Goal: Task Accomplishment & Management: Use online tool/utility

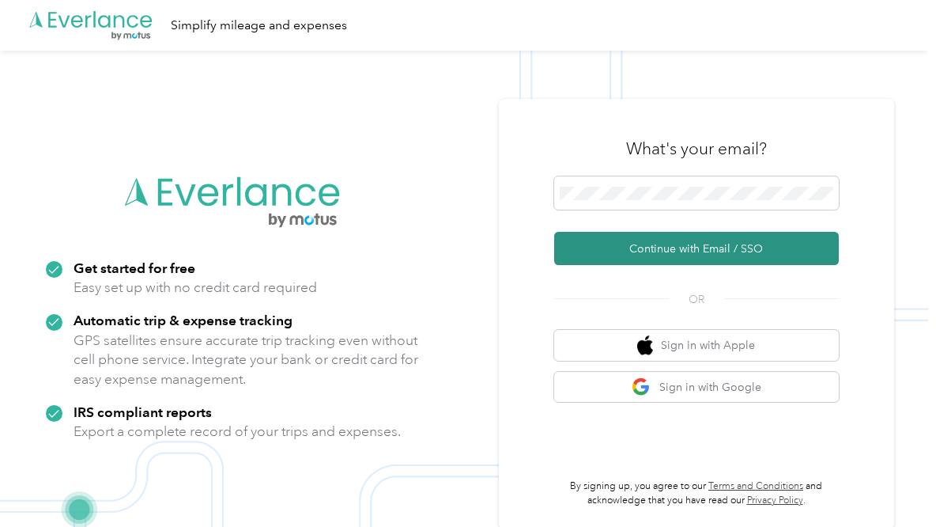
click at [682, 249] on button "Continue with Email / SSO" at bounding box center [696, 248] width 285 height 33
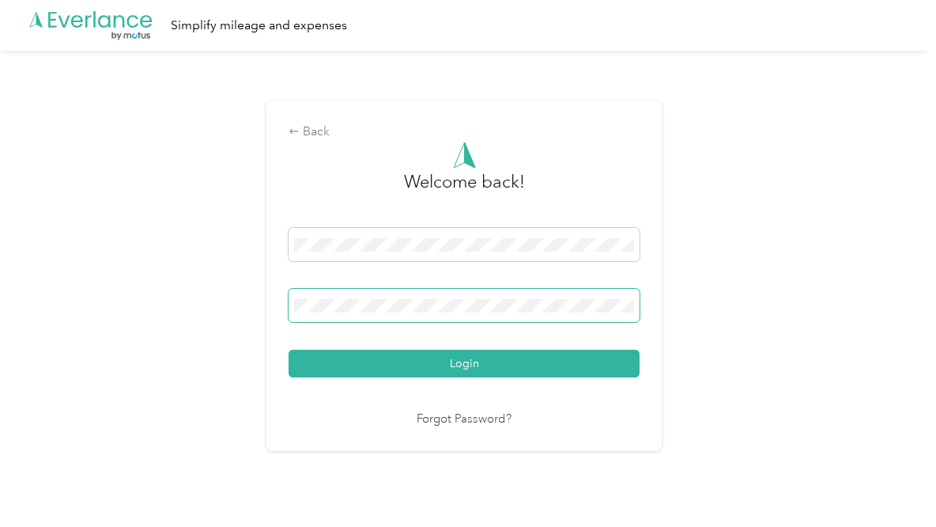
click at [516, 296] on span at bounding box center [464, 305] width 351 height 33
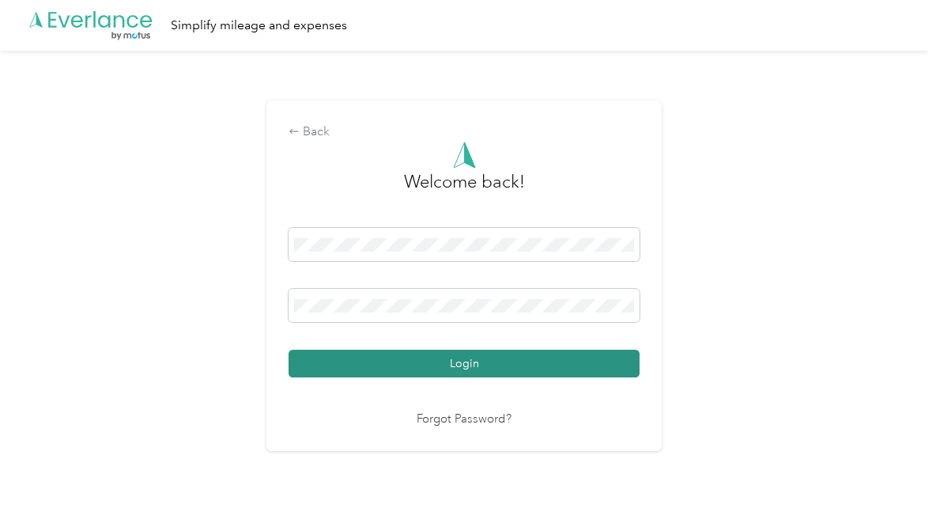
click at [425, 357] on button "Login" at bounding box center [464, 363] width 351 height 28
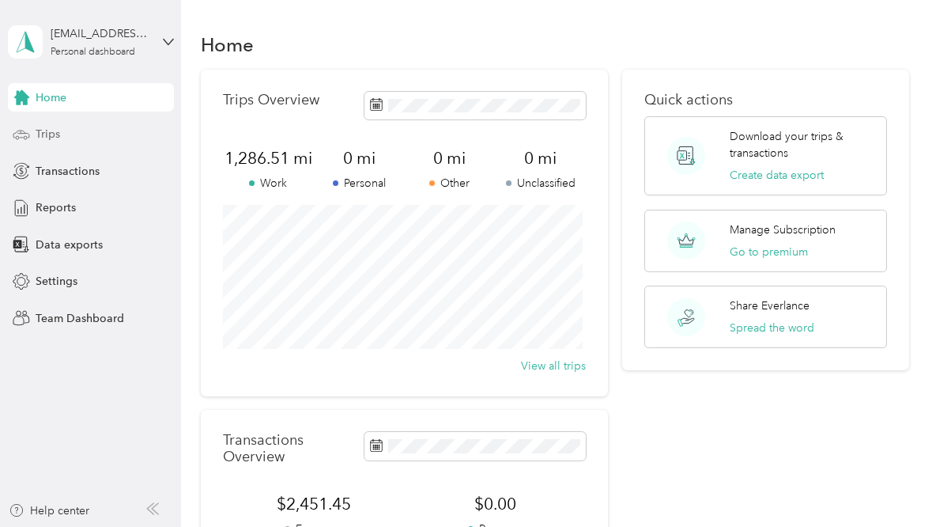
click at [52, 127] on span "Trips" at bounding box center [48, 134] width 25 height 17
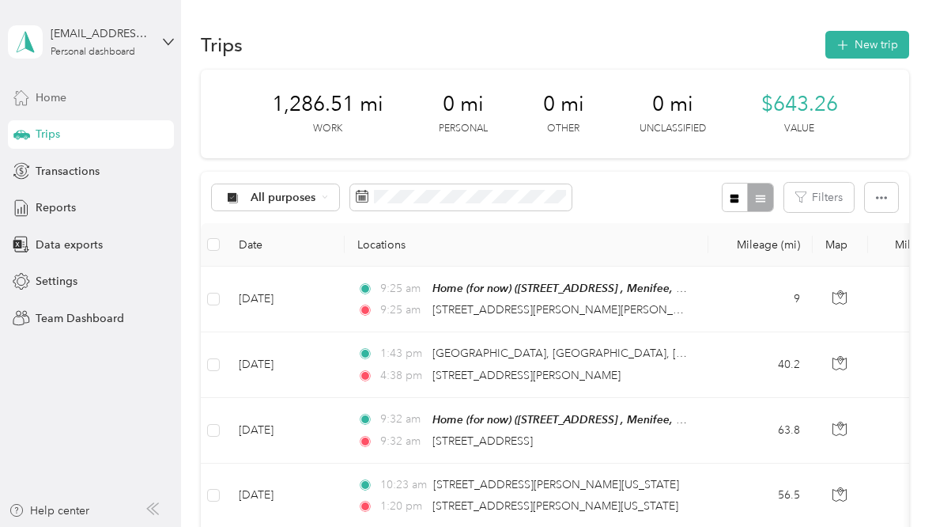
click at [89, 97] on div "Home" at bounding box center [91, 97] width 166 height 28
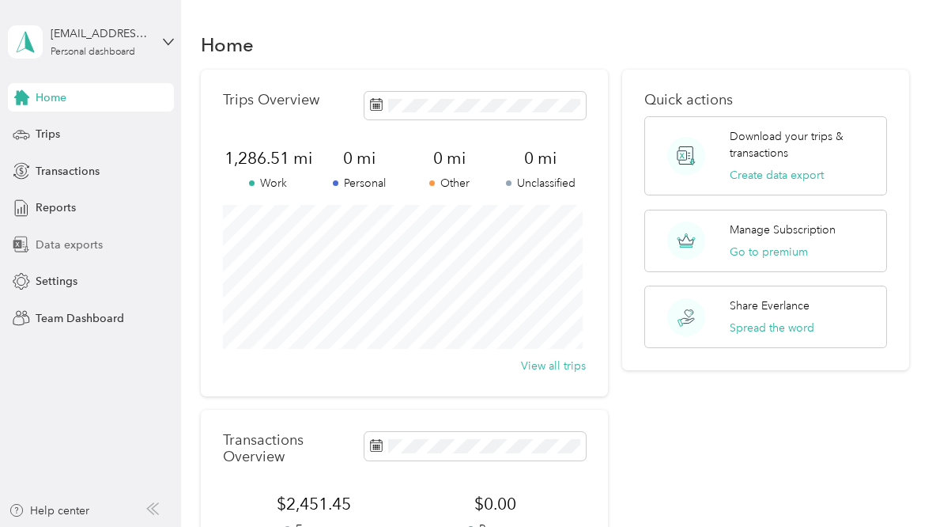
click at [76, 243] on span "Data exports" at bounding box center [69, 244] width 67 height 17
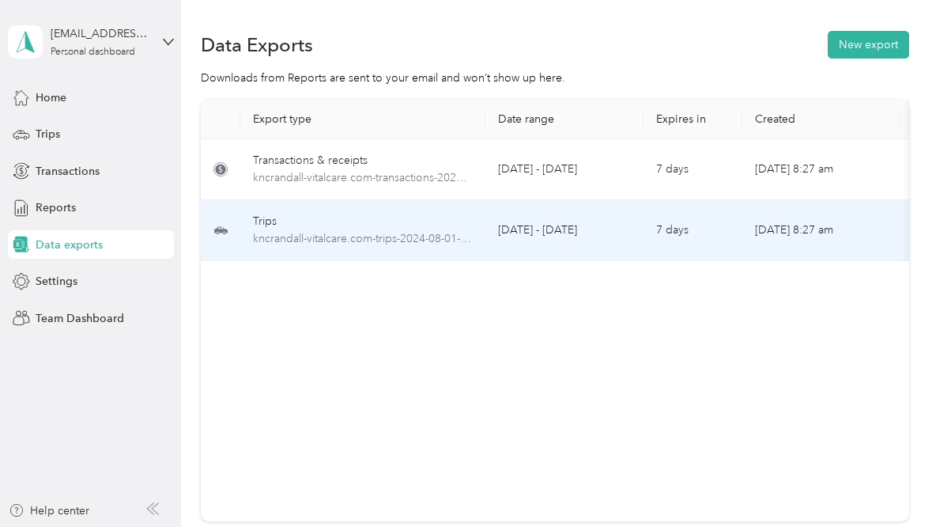
click at [370, 220] on div "Trips" at bounding box center [363, 221] width 220 height 17
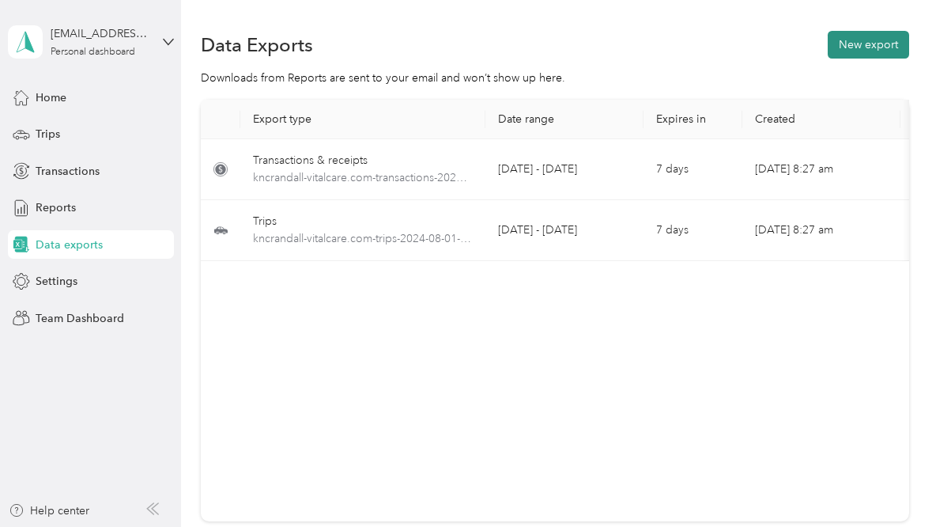
click at [852, 45] on button "New export" at bounding box center [868, 45] width 81 height 28
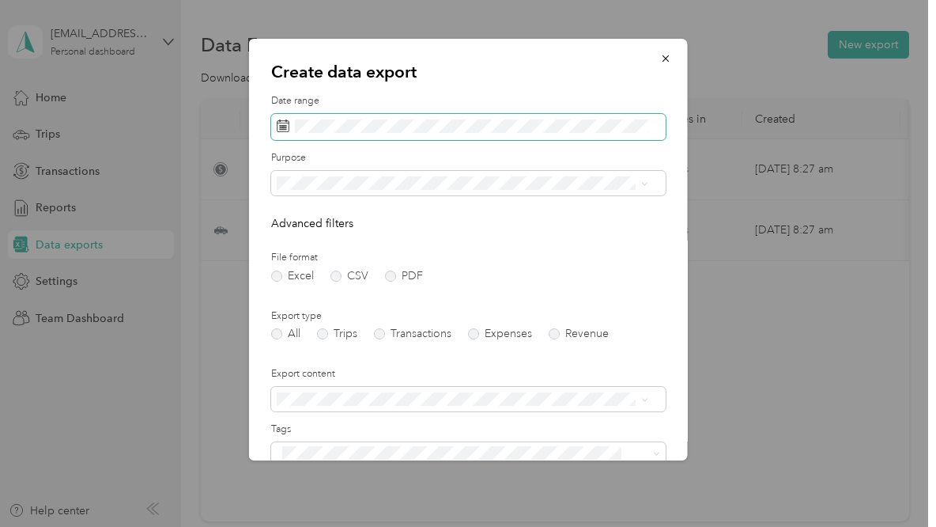
click at [285, 124] on icon at bounding box center [283, 125] width 13 height 13
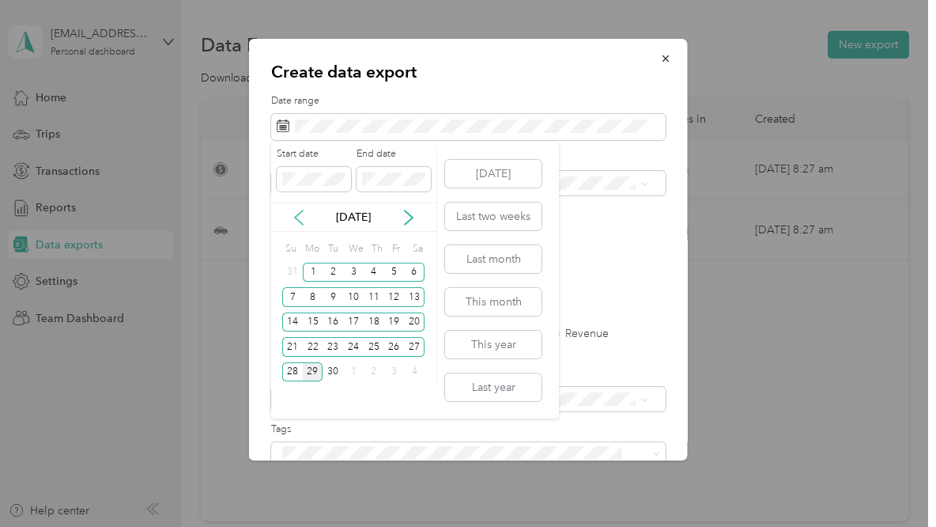
click at [300, 213] on icon at bounding box center [299, 217] width 8 height 14
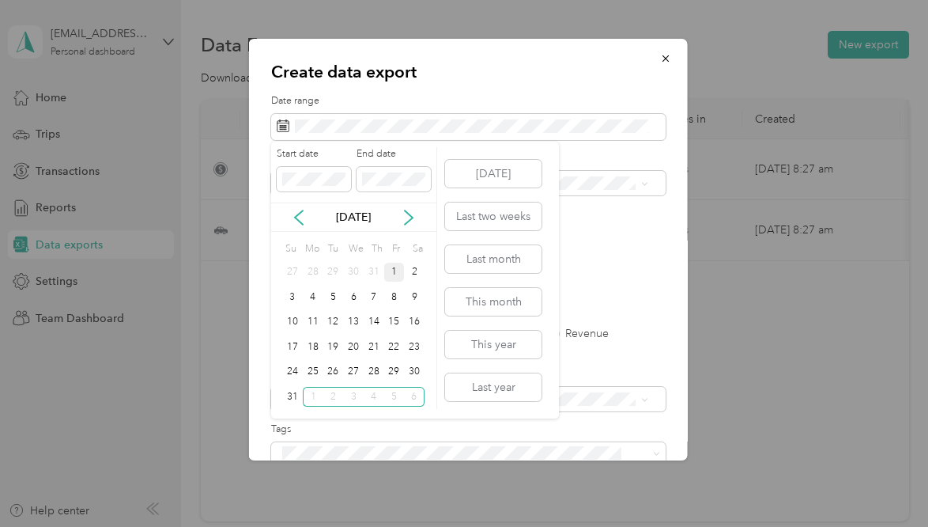
click at [391, 270] on div "1" at bounding box center [394, 273] width 21 height 20
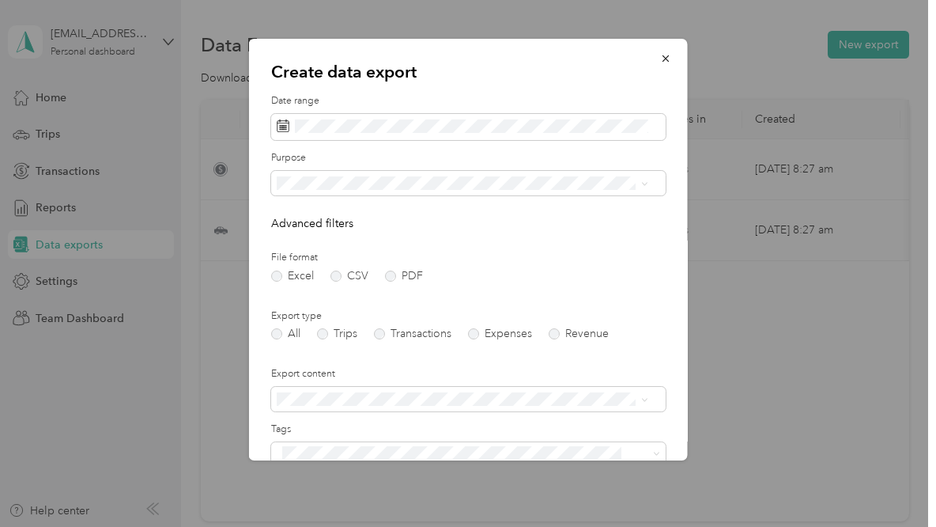
click at [619, 244] on form "Date range Purpose Advanced filters File format Excel CSV PDF Export type All T…" at bounding box center [468, 342] width 395 height 497
click at [392, 270] on label "PDF" at bounding box center [404, 275] width 38 height 11
click at [322, 331] on label "Trips" at bounding box center [337, 333] width 40 height 11
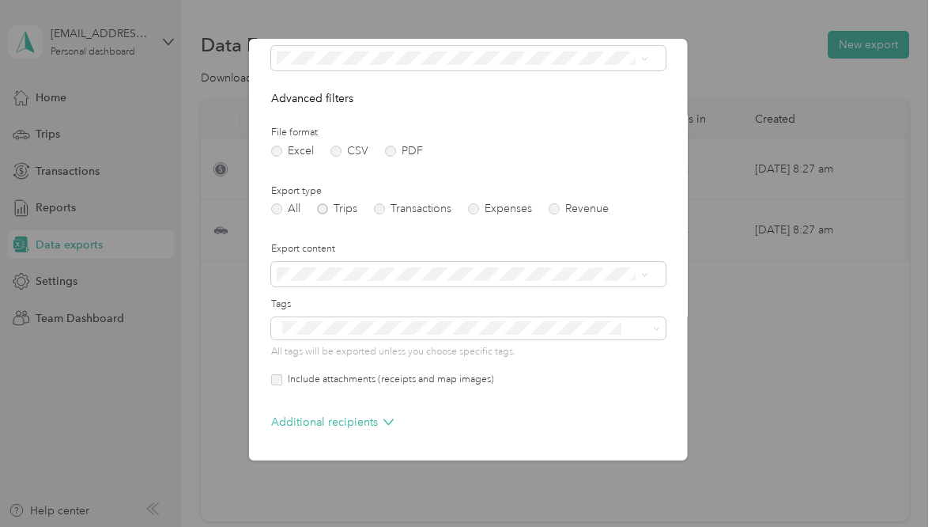
scroll to position [181, 0]
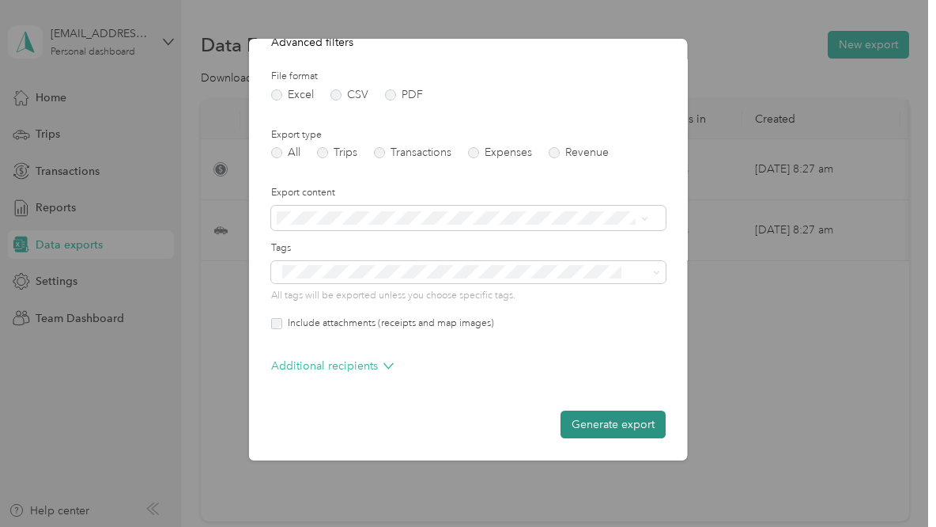
click at [599, 426] on button "Generate export" at bounding box center [613, 424] width 105 height 28
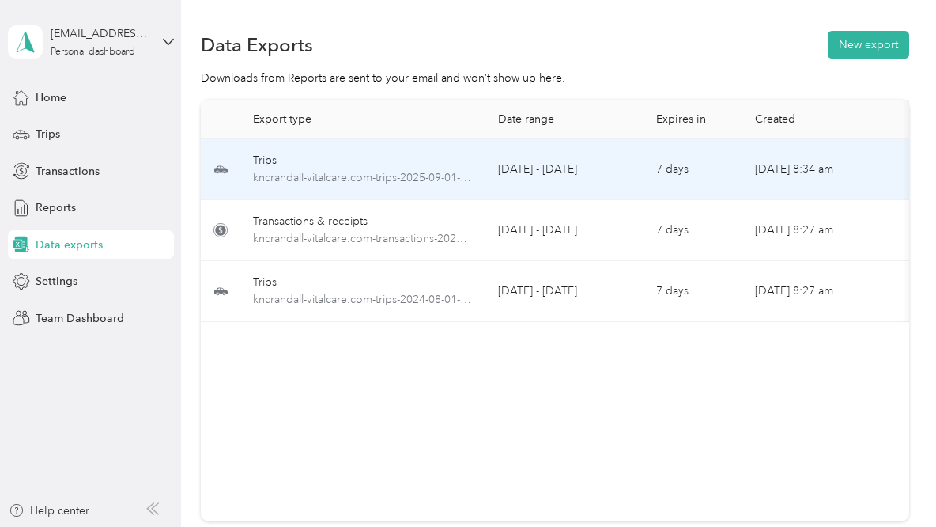
click at [617, 175] on td "[DATE] - [DATE]" at bounding box center [564, 169] width 158 height 61
click at [270, 160] on div "Trips" at bounding box center [363, 160] width 220 height 17
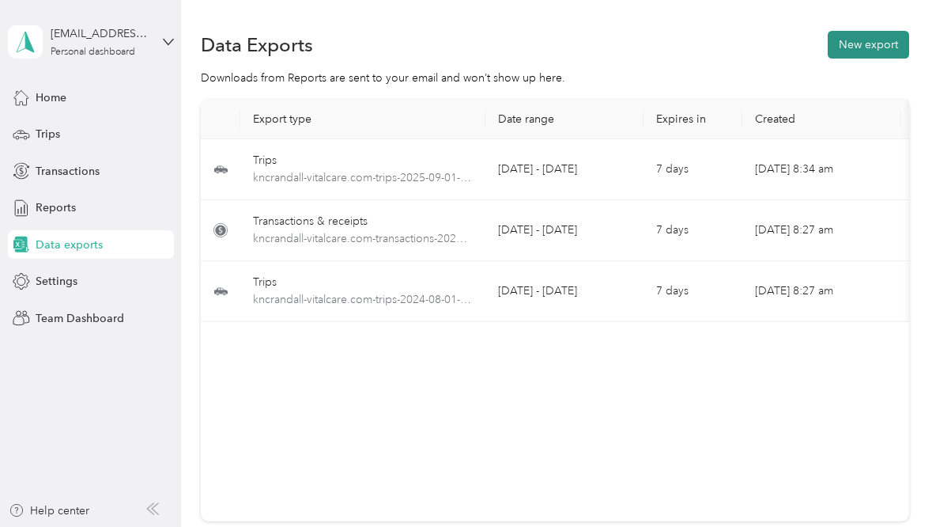
click at [868, 41] on button "New export" at bounding box center [868, 45] width 81 height 28
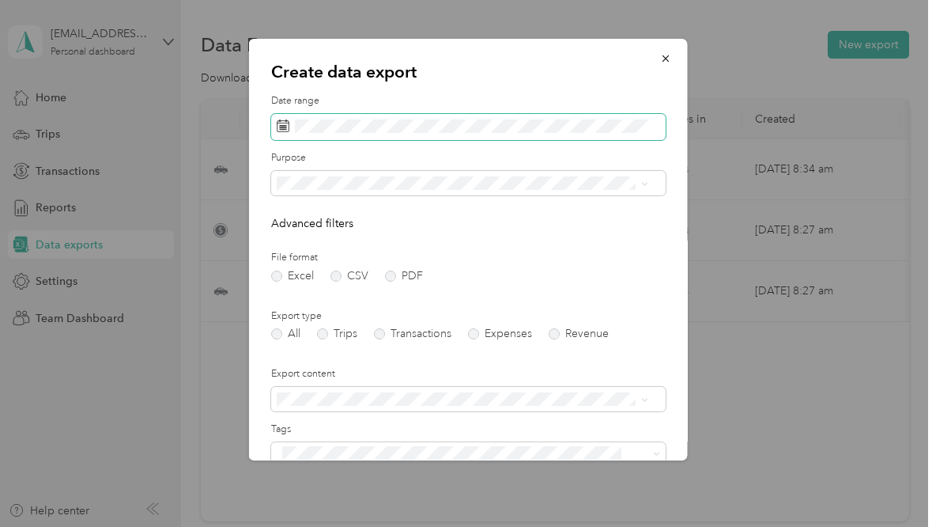
click at [280, 125] on rect at bounding box center [280, 125] width 2 height 2
click at [284, 127] on rect at bounding box center [284, 128] width 2 height 2
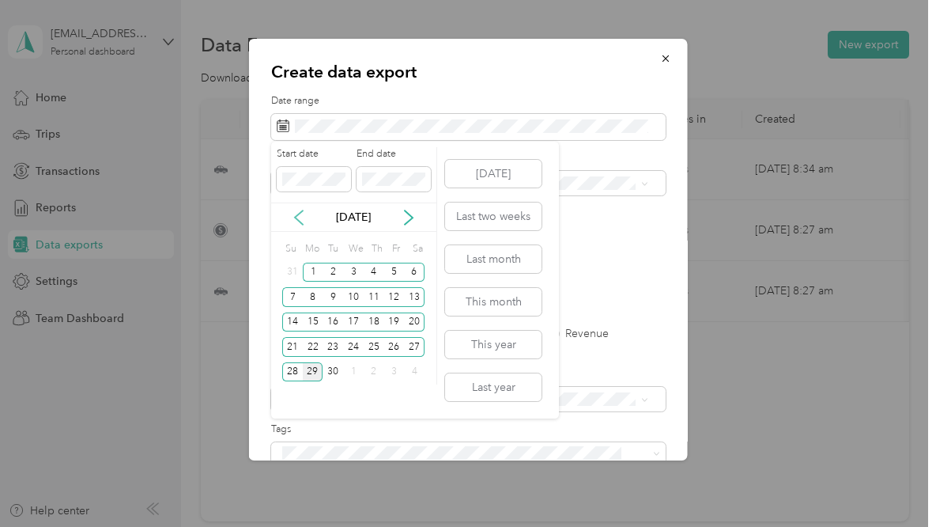
click at [295, 217] on icon at bounding box center [299, 217] width 8 height 14
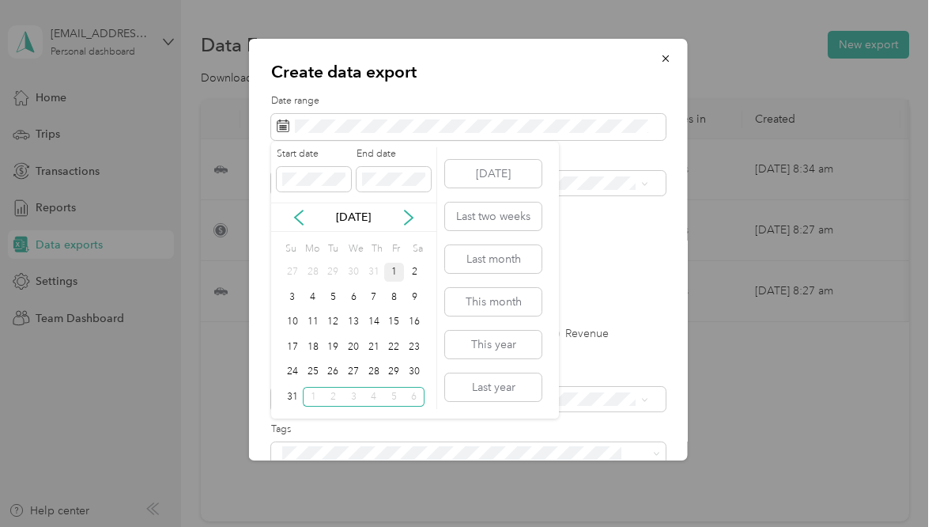
click at [395, 269] on div "1" at bounding box center [394, 273] width 21 height 20
click at [474, 179] on button "[DATE]" at bounding box center [493, 174] width 96 height 28
click at [299, 213] on icon at bounding box center [299, 217] width 8 height 14
click at [411, 217] on icon at bounding box center [409, 217] width 8 height 14
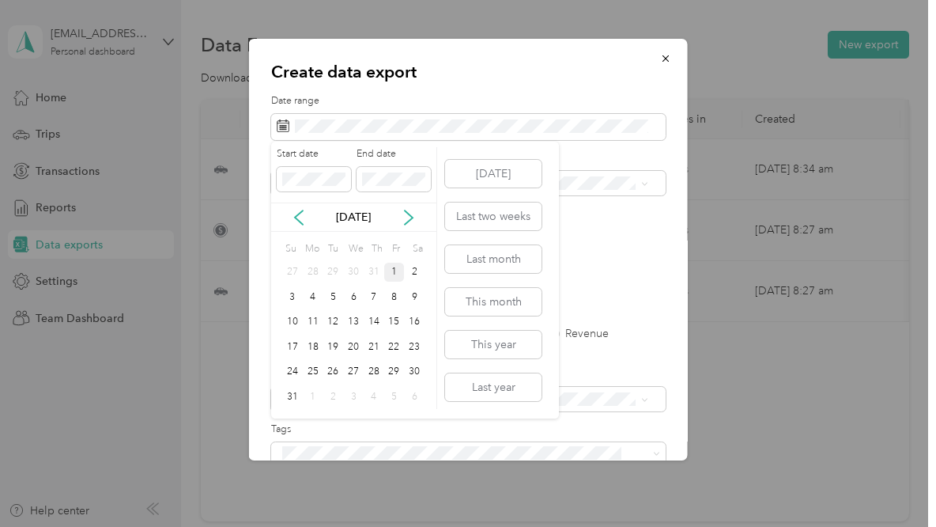
click at [391, 274] on div "1" at bounding box center [394, 273] width 21 height 20
click at [414, 217] on icon at bounding box center [409, 218] width 16 height 16
click at [296, 219] on icon at bounding box center [299, 218] width 16 height 16
click at [289, 369] on div "28" at bounding box center [292, 372] width 21 height 20
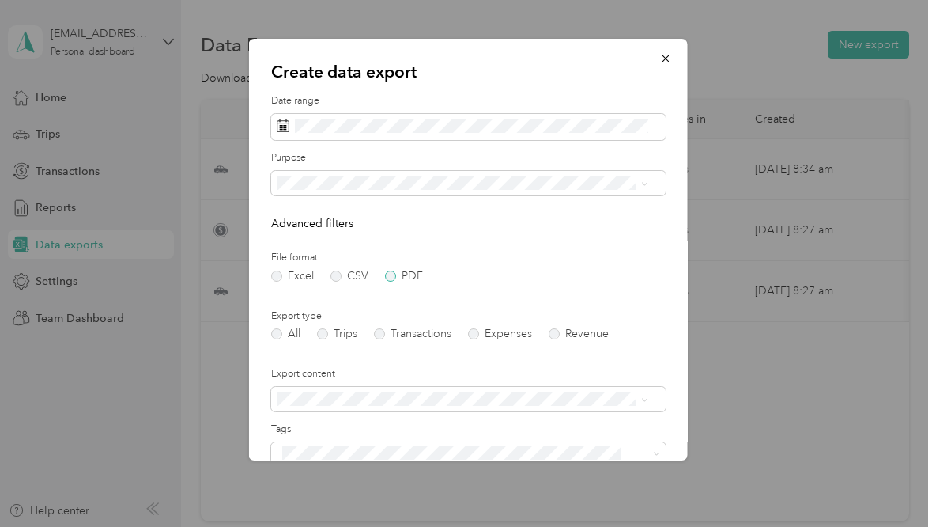
click at [389, 277] on label "PDF" at bounding box center [404, 275] width 38 height 11
click at [319, 334] on label "Trips" at bounding box center [337, 333] width 40 height 11
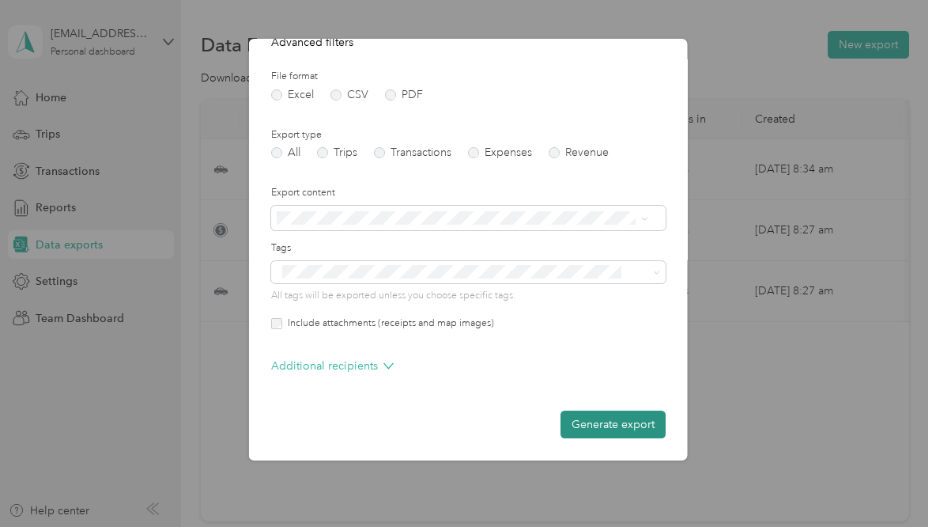
click at [591, 422] on button "Generate export" at bounding box center [613, 424] width 105 height 28
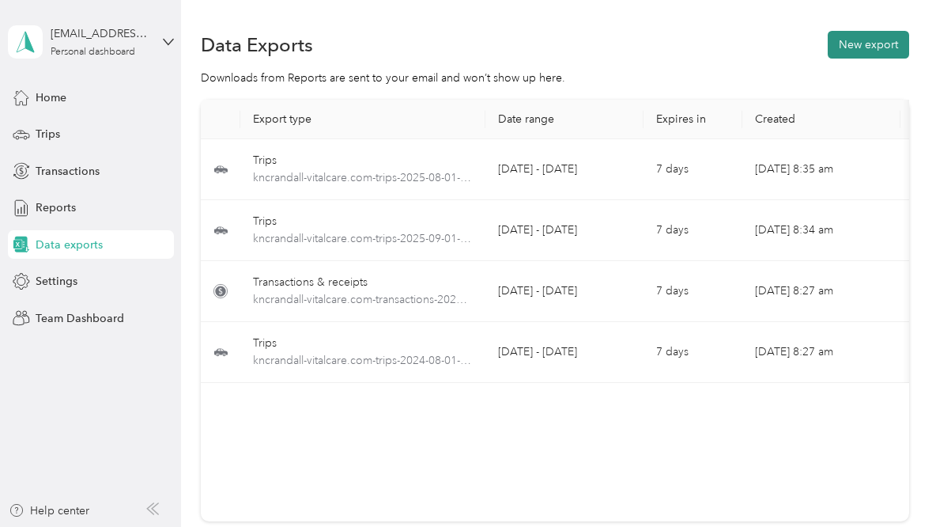
click at [877, 43] on button "New export" at bounding box center [868, 45] width 81 height 28
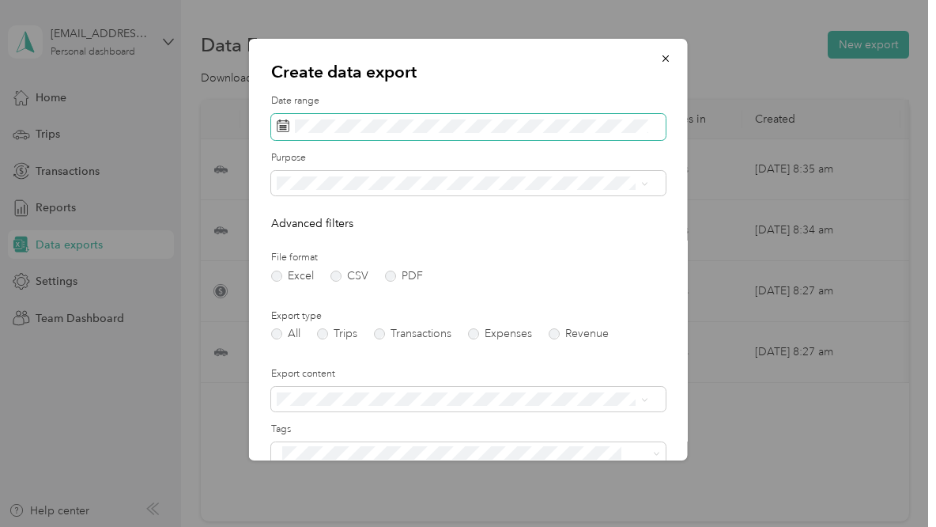
click at [285, 127] on rect at bounding box center [286, 128] width 2 height 2
click at [280, 127] on rect at bounding box center [280, 128] width 2 height 2
click at [289, 127] on icon at bounding box center [283, 125] width 13 height 13
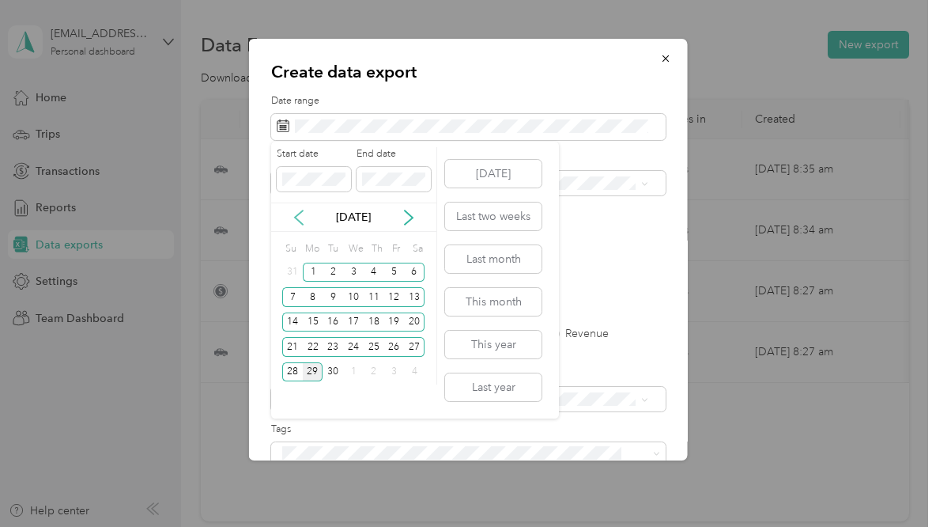
click at [293, 214] on icon at bounding box center [299, 218] width 16 height 16
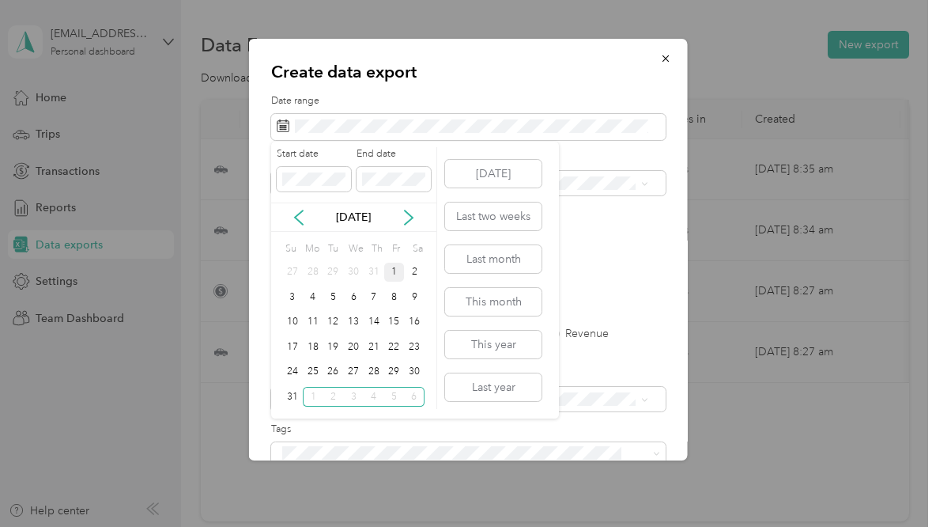
click at [394, 271] on div "1" at bounding box center [394, 273] width 21 height 20
click at [411, 217] on icon at bounding box center [409, 217] width 8 height 14
click at [298, 219] on icon at bounding box center [299, 217] width 8 height 14
click at [288, 368] on div "28" at bounding box center [292, 372] width 21 height 20
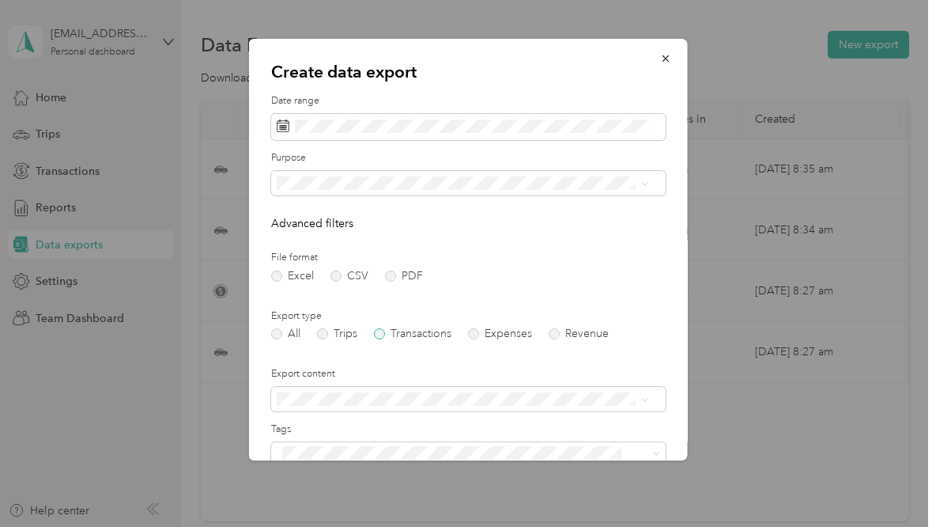
click at [380, 331] on label "Transactions" at bounding box center [412, 333] width 77 height 11
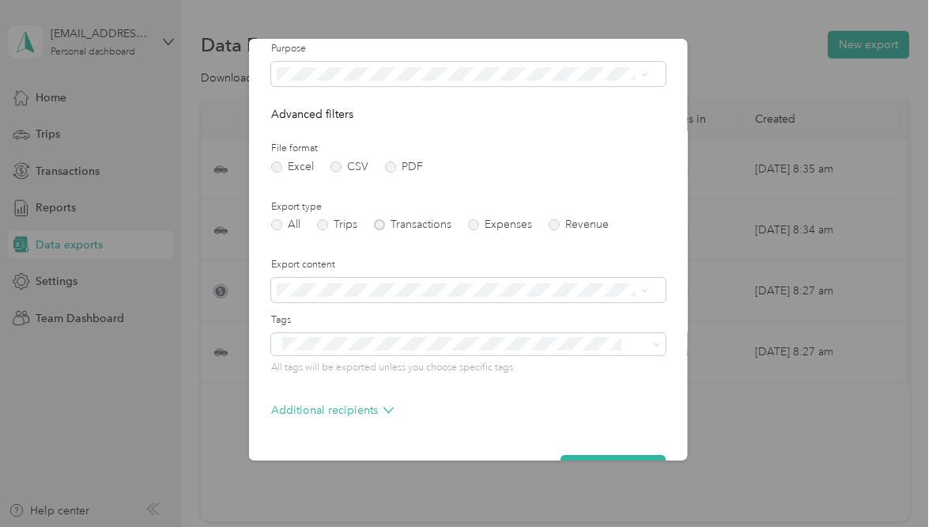
scroll to position [153, 0]
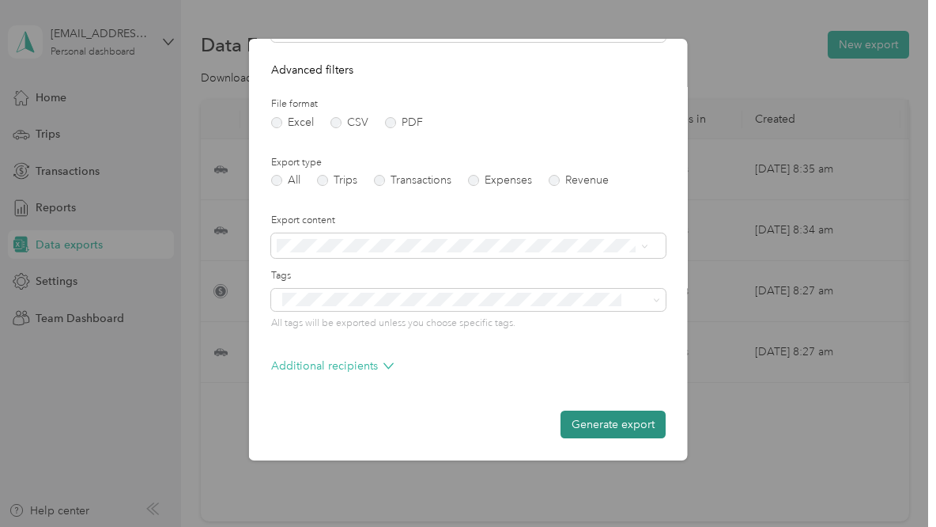
click at [582, 419] on button "Generate export" at bounding box center [613, 424] width 105 height 28
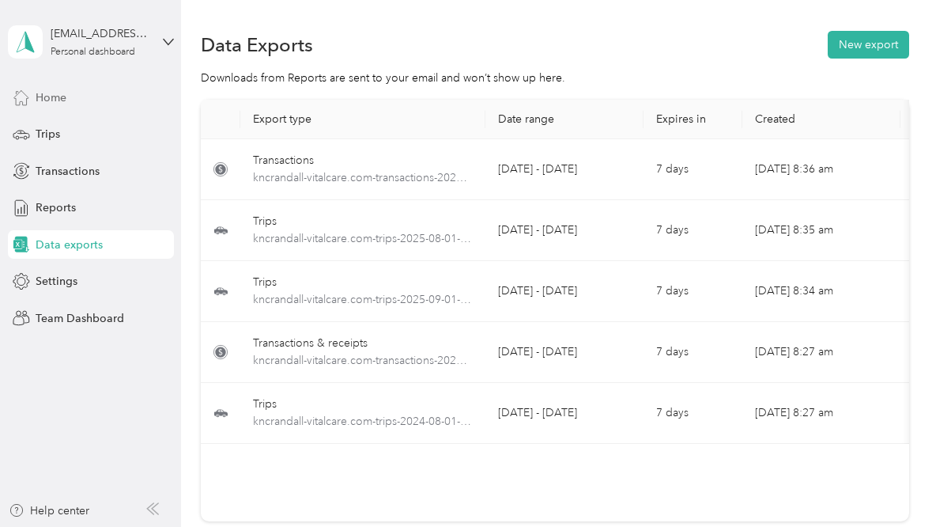
click at [65, 97] on span "Home" at bounding box center [51, 97] width 31 height 17
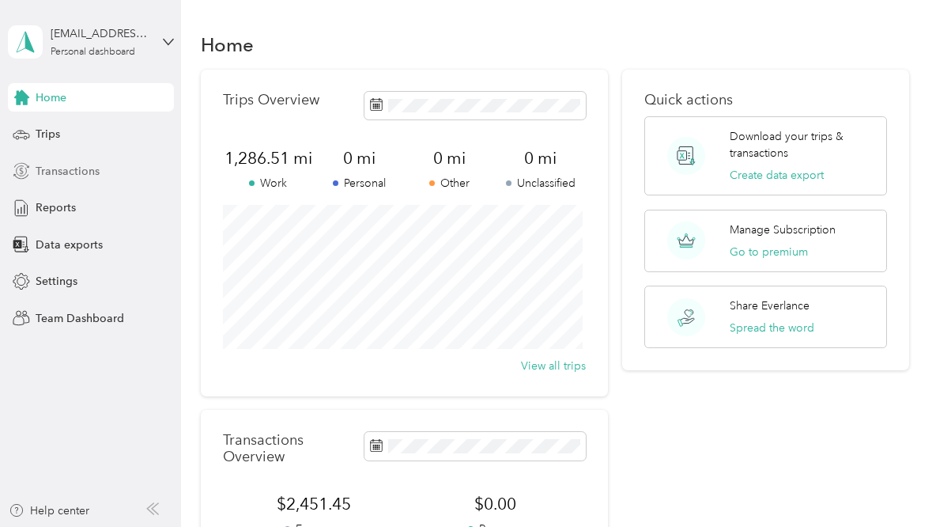
click at [69, 168] on span "Transactions" at bounding box center [68, 171] width 64 height 17
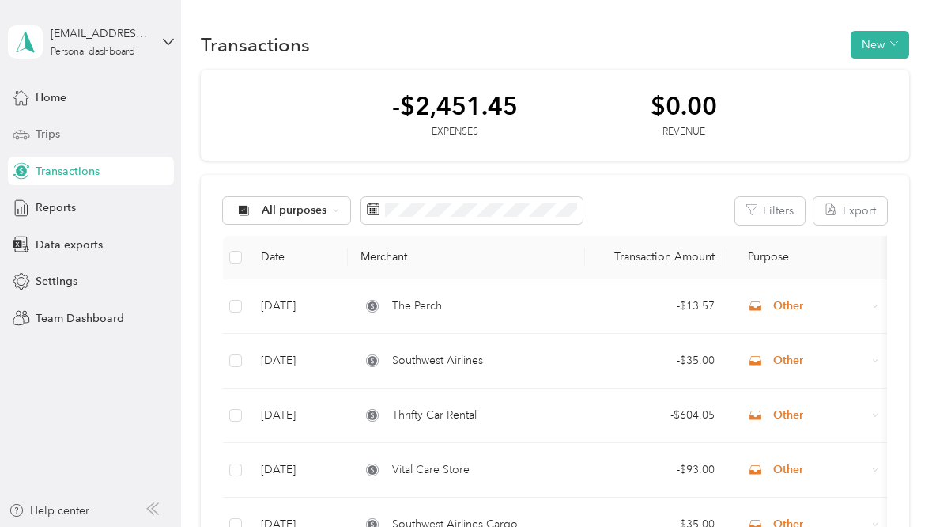
click at [90, 132] on div "Trips" at bounding box center [91, 134] width 166 height 28
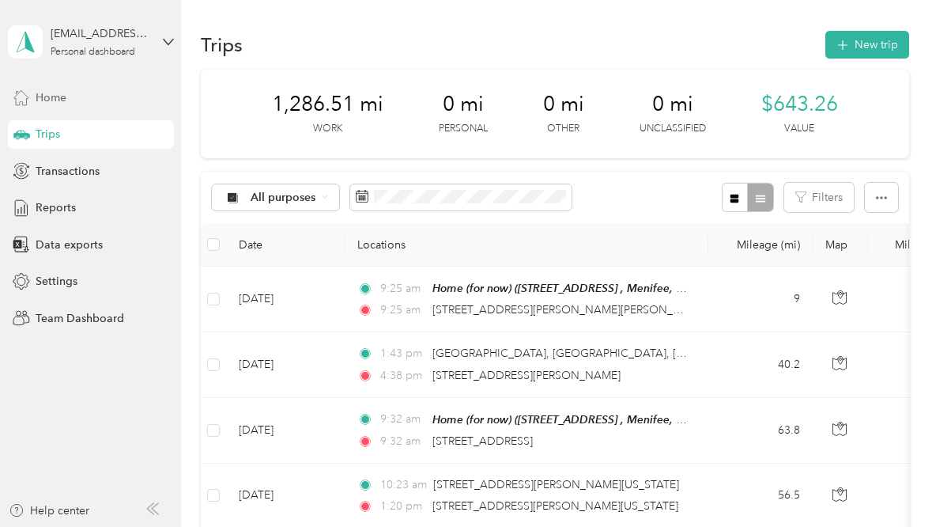
click at [73, 95] on div "Home" at bounding box center [91, 97] width 166 height 28
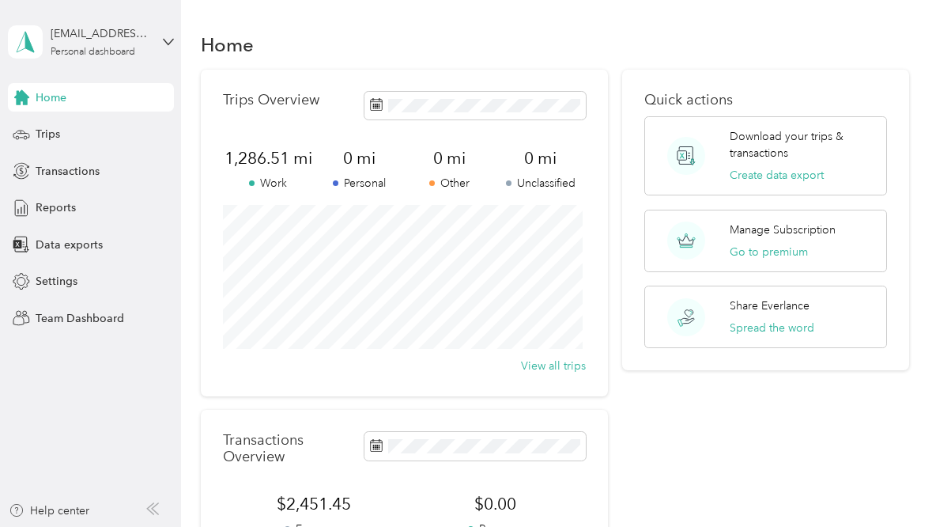
click at [93, 94] on div "Home" at bounding box center [91, 97] width 166 height 28
click at [69, 134] on div "Trips" at bounding box center [91, 134] width 166 height 28
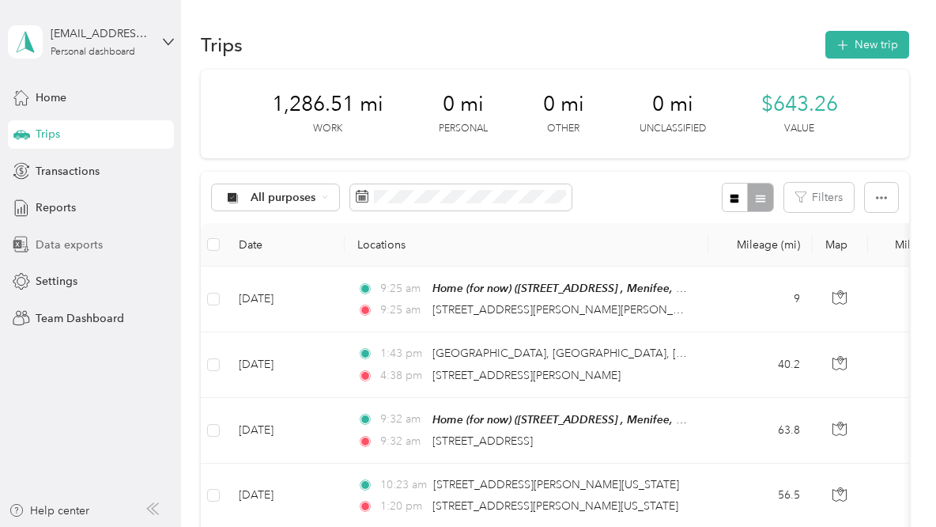
click at [66, 247] on span "Data exports" at bounding box center [69, 244] width 67 height 17
